Goal: Information Seeking & Learning: Check status

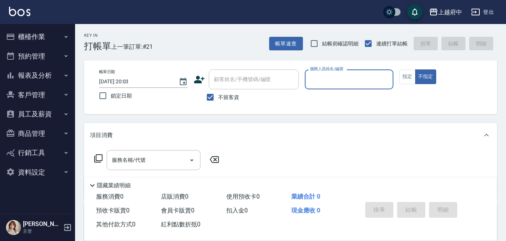
click at [43, 72] on button "報表及分析" at bounding box center [37, 76] width 69 height 20
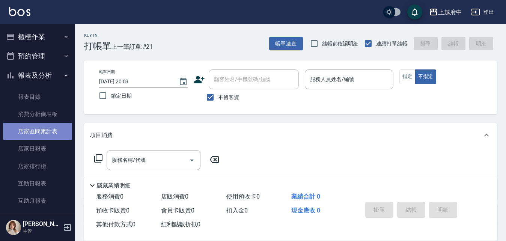
click at [49, 125] on link "店家區間累計表" at bounding box center [37, 131] width 69 height 17
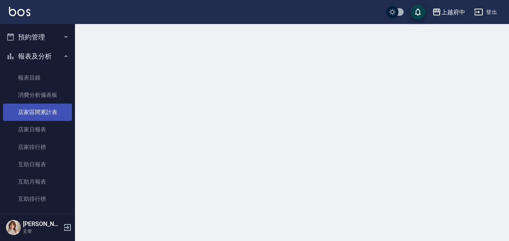
scroll to position [75, 0]
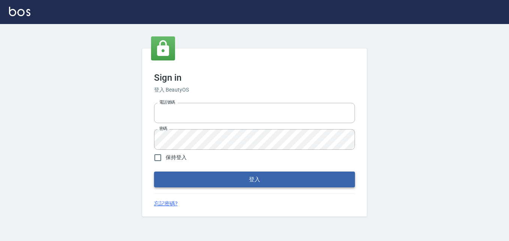
type input "0911903627"
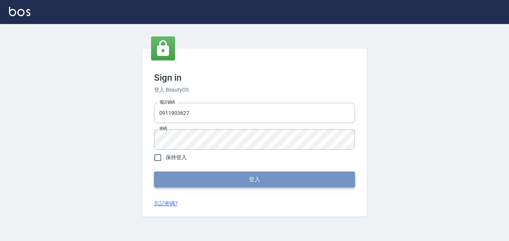
click at [201, 177] on button "登入" at bounding box center [254, 179] width 201 height 16
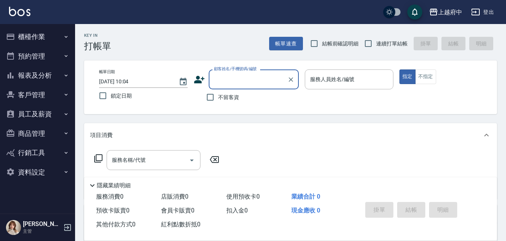
click at [47, 74] on button "報表及分析" at bounding box center [37, 76] width 69 height 20
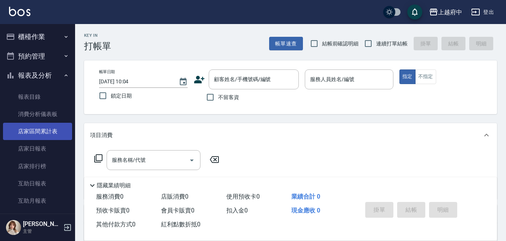
click at [53, 132] on link "店家區間累計表" at bounding box center [37, 131] width 69 height 17
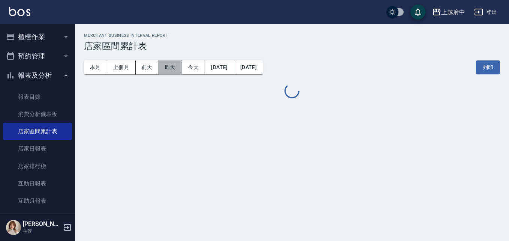
click at [171, 70] on button "昨天" at bounding box center [170, 67] width 23 height 14
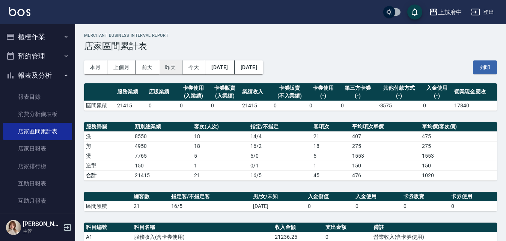
click at [173, 63] on button "昨天" at bounding box center [170, 67] width 23 height 14
click at [149, 70] on button "前天" at bounding box center [147, 67] width 23 height 14
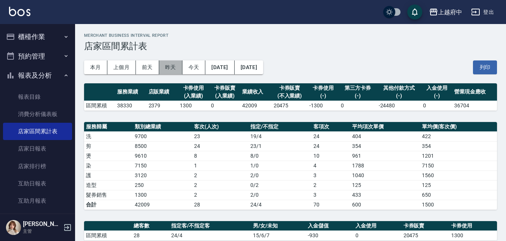
click at [174, 69] on button "昨天" at bounding box center [170, 67] width 23 height 14
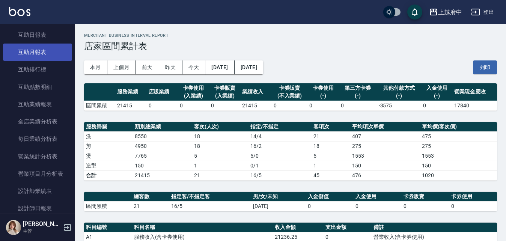
scroll to position [188, 0]
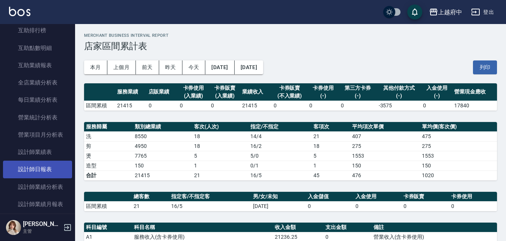
click at [62, 169] on link "設計師日報表" at bounding box center [37, 169] width 69 height 17
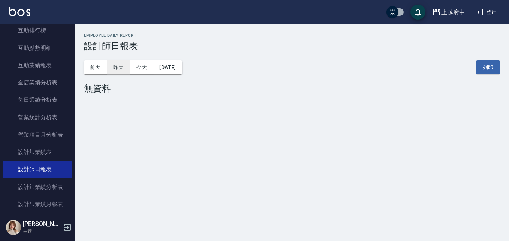
click at [114, 73] on button "昨天" at bounding box center [118, 67] width 23 height 14
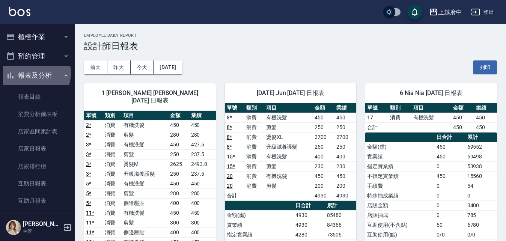
click at [33, 73] on button "報表及分析" at bounding box center [37, 76] width 69 height 20
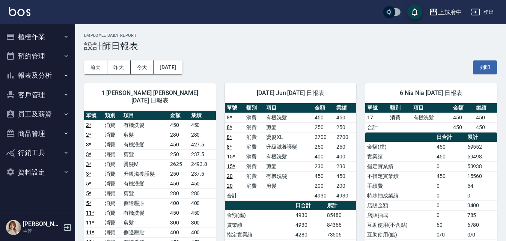
click at [38, 75] on button "報表及分析" at bounding box center [37, 76] width 69 height 20
